Goal: Task Accomplishment & Management: Manage account settings

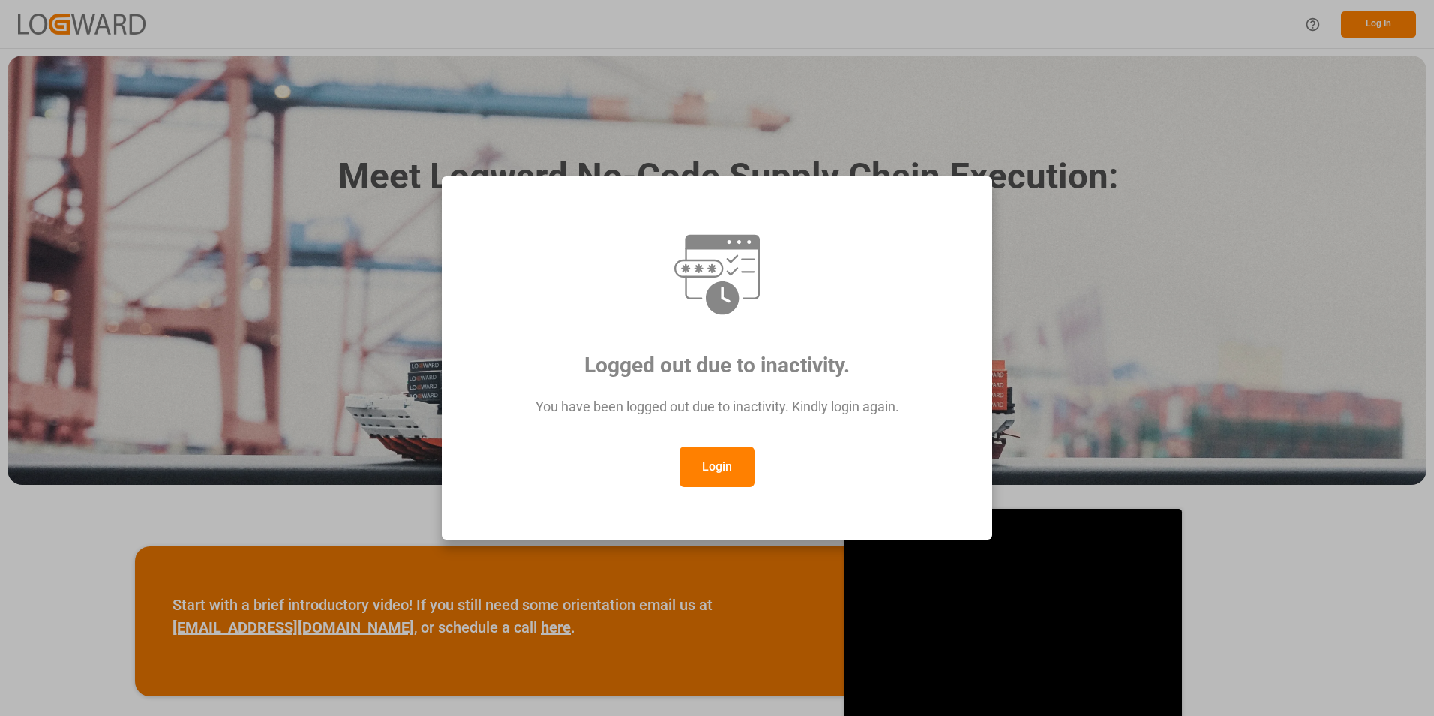
click at [733, 468] on button "Login" at bounding box center [717, 466] width 75 height 41
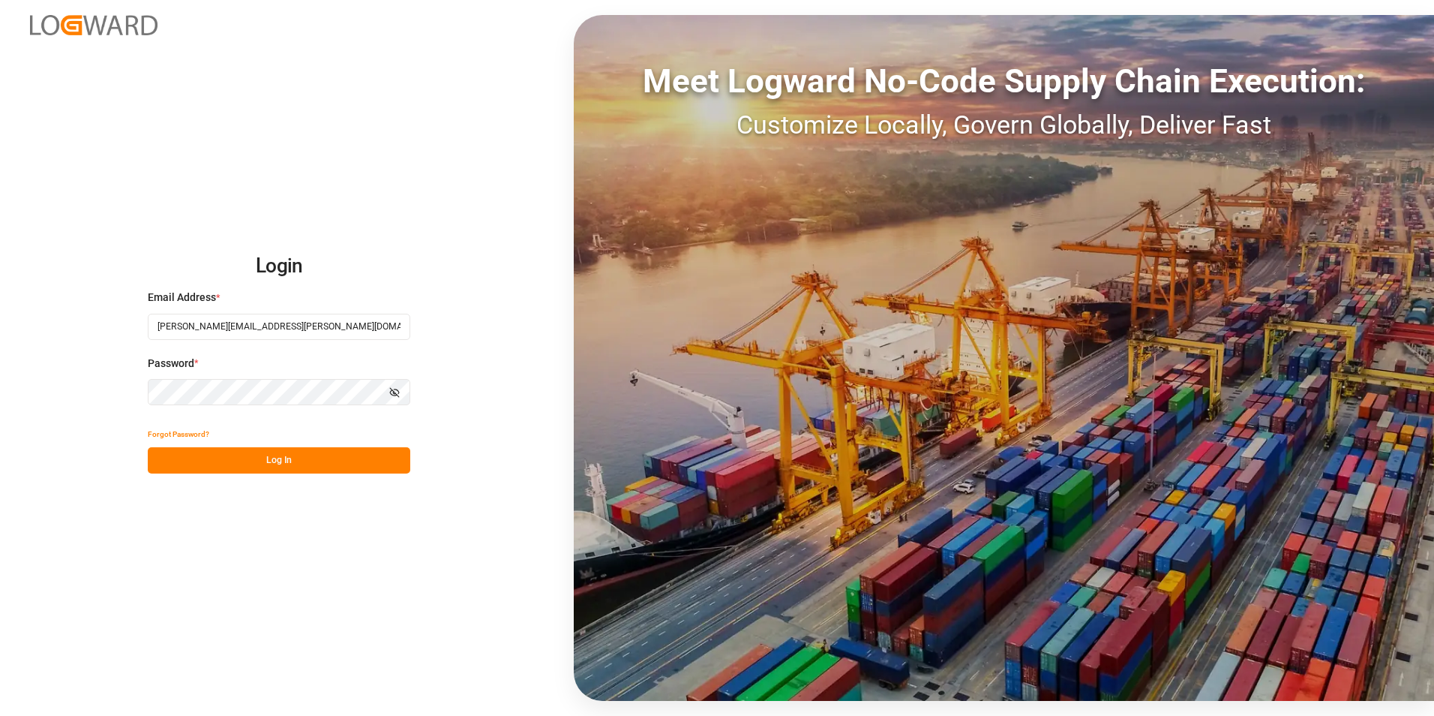
click at [338, 459] on button "Log In" at bounding box center [279, 460] width 263 height 26
